Goal: Navigation & Orientation: Find specific page/section

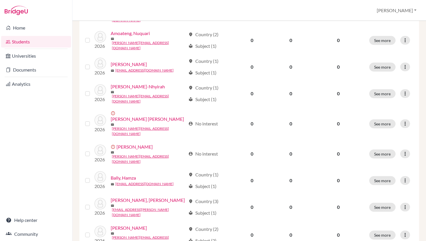
scroll to position [422, 0]
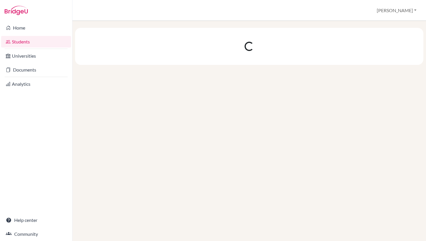
scroll to position [0, 0]
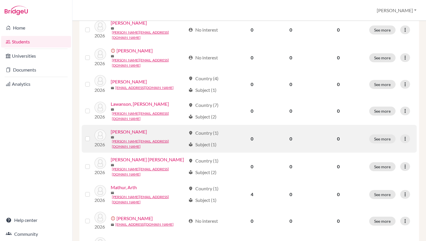
scroll to position [422, 0]
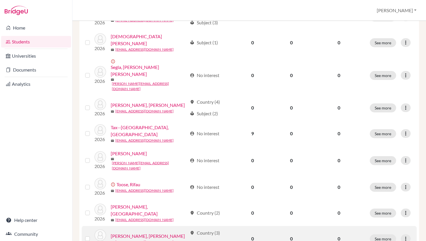
scroll to position [320, 0]
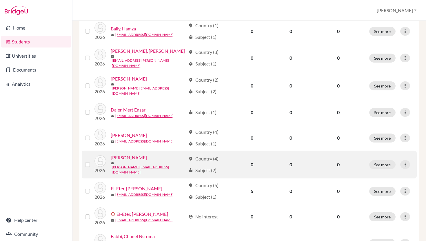
scroll to position [375, 0]
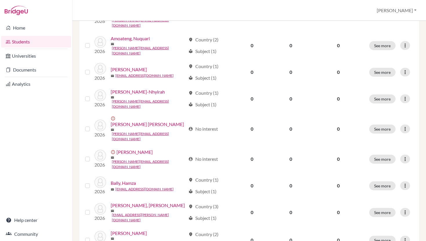
scroll to position [202, 0]
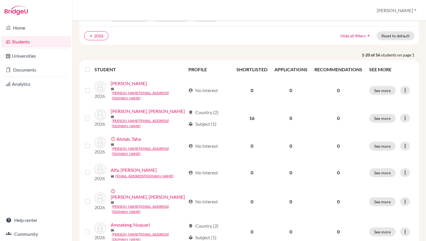
scroll to position [37, 0]
